Goal: Information Seeking & Learning: Learn about a topic

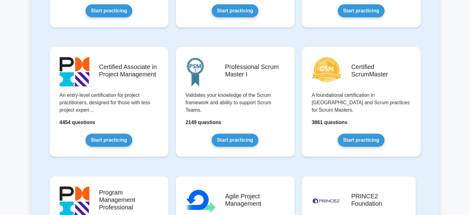
scroll to position [229, 0]
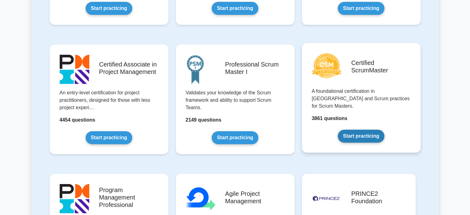
click at [348, 129] on link "Start practicing" at bounding box center [361, 135] width 47 height 13
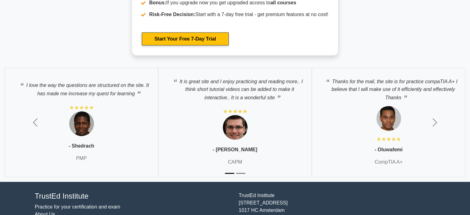
scroll to position [2021, 0]
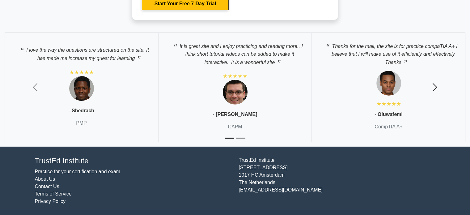
click at [438, 86] on span "button" at bounding box center [435, 87] width 10 height 10
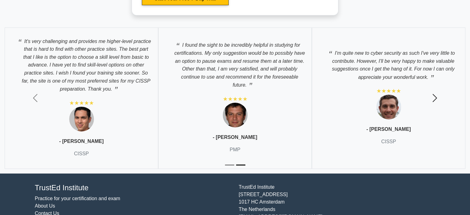
click at [438, 86] on button "Next" at bounding box center [434, 98] width 70 height 150
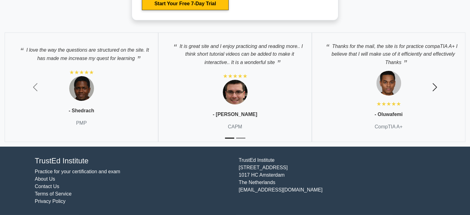
click at [438, 86] on span "button" at bounding box center [435, 87] width 10 height 10
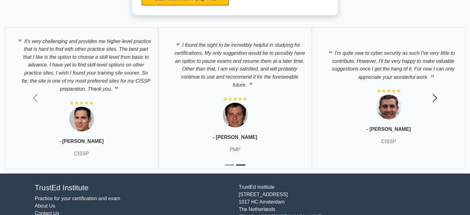
click at [438, 86] on button "Next" at bounding box center [434, 98] width 70 height 150
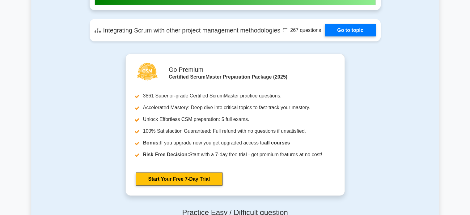
scroll to position [1372, 0]
